Goal: Information Seeking & Learning: Learn about a topic

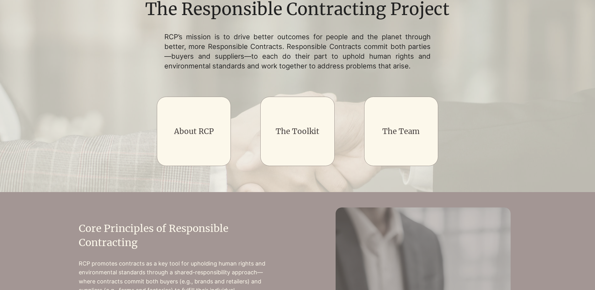
click at [286, 136] on div at bounding box center [297, 131] width 74 height 69
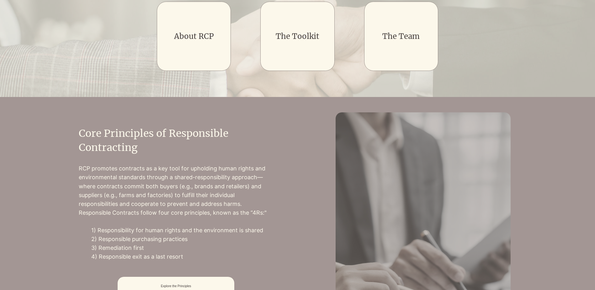
scroll to position [251, 0]
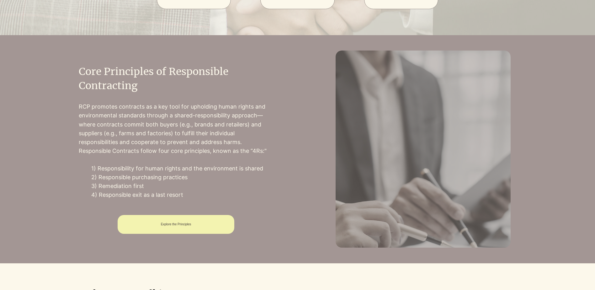
click at [168, 226] on span "Explore the Principles" at bounding box center [176, 223] width 30 height 3
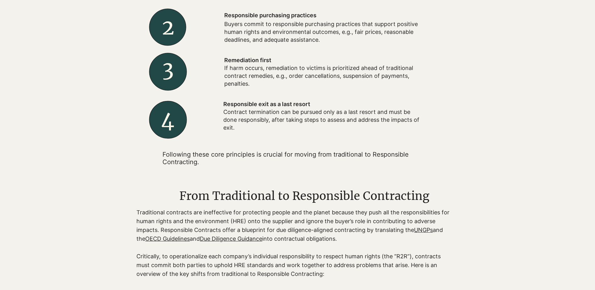
scroll to position [313, 0]
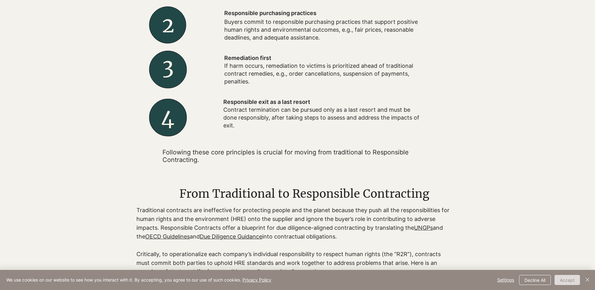
click at [560, 276] on button "Accept" at bounding box center [566, 280] width 25 height 10
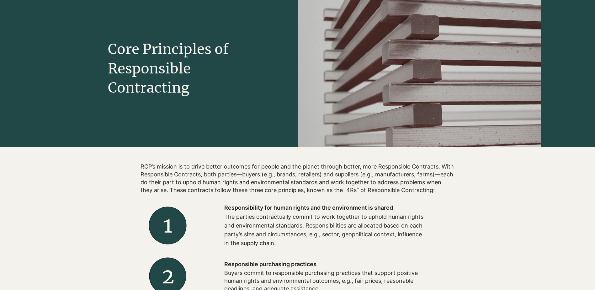
scroll to position [0, 0]
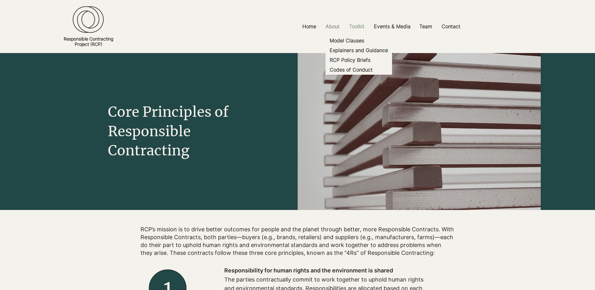
click at [359, 27] on p "Toolkit" at bounding box center [357, 26] width 22 height 14
click at [354, 39] on p "Model Clauses" at bounding box center [346, 41] width 39 height 10
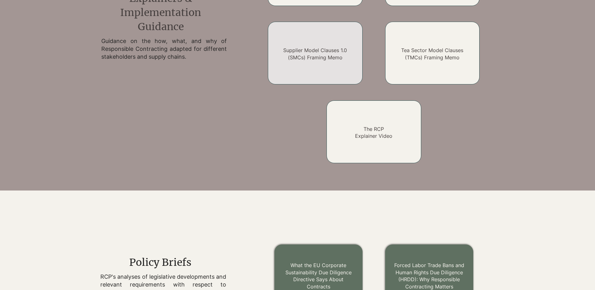
scroll to position [347, 0]
